Goal: Information Seeking & Learning: Learn about a topic

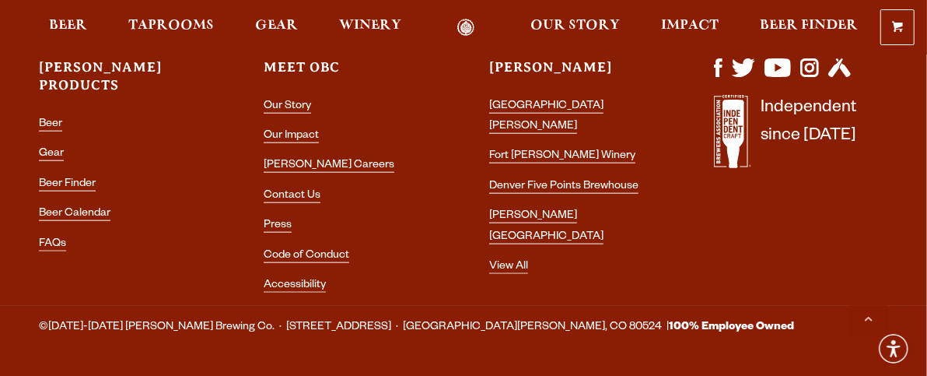
scroll to position [4251, 0]
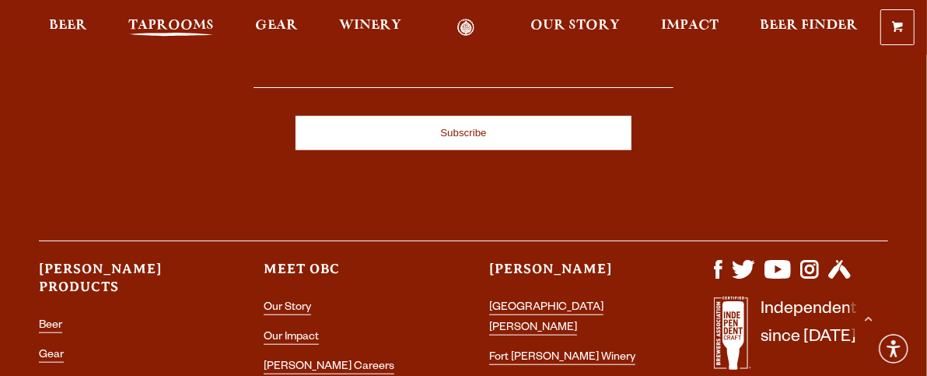
click at [169, 24] on span "Taprooms" at bounding box center [171, 25] width 86 height 12
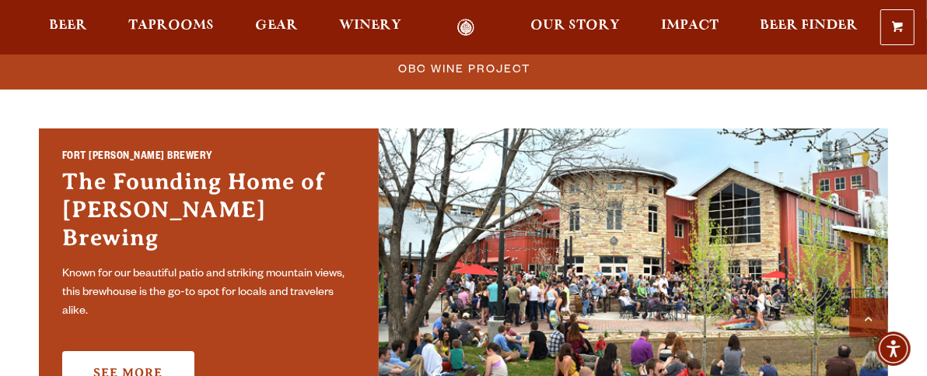
scroll to position [518, 0]
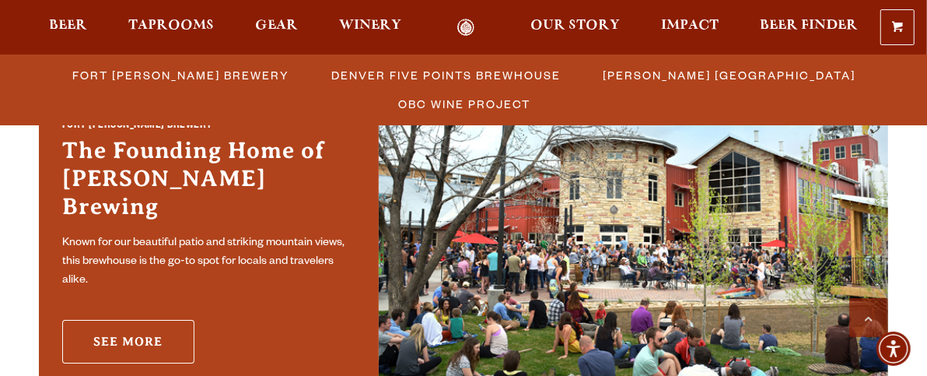
click at [138, 331] on link "See More" at bounding box center [128, 342] width 132 height 44
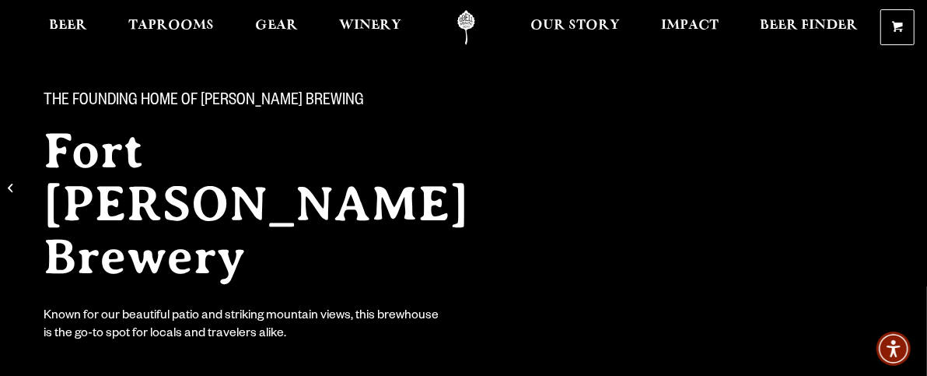
scroll to position [207, 0]
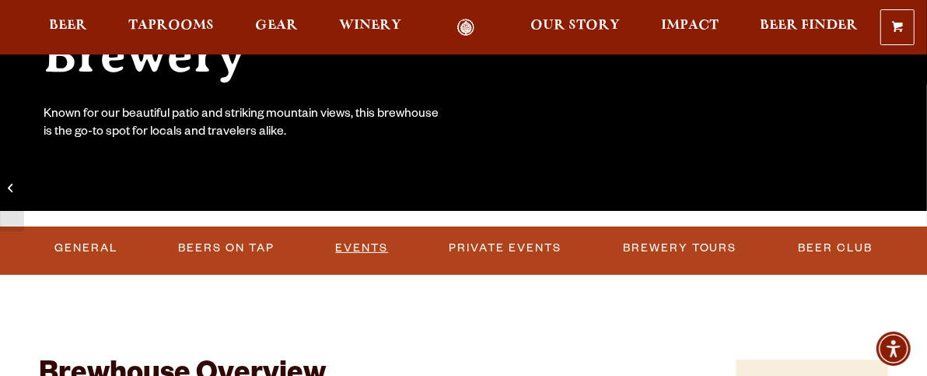
click at [364, 236] on link "Events" at bounding box center [361, 248] width 65 height 36
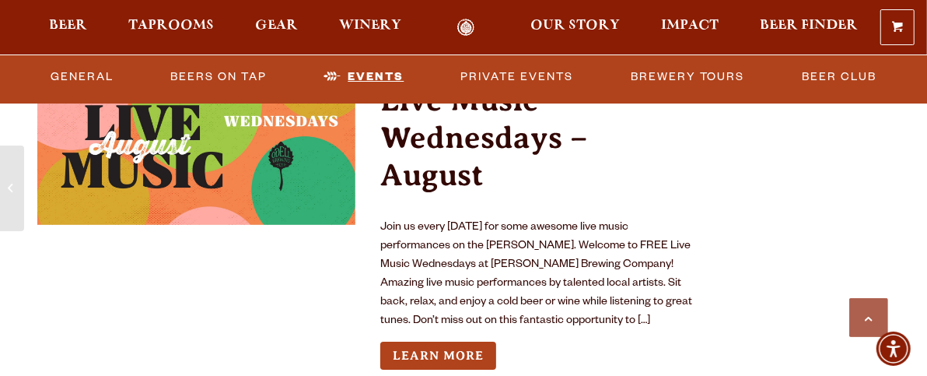
scroll to position [3443, 0]
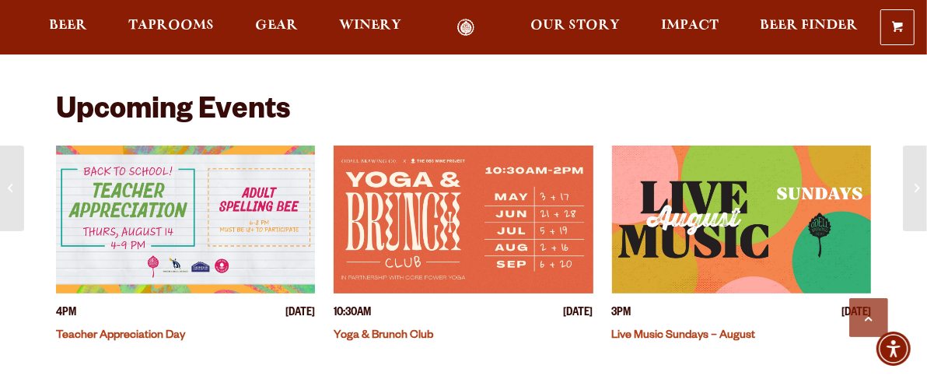
scroll to position [518, 0]
